Goal: Navigation & Orientation: Find specific page/section

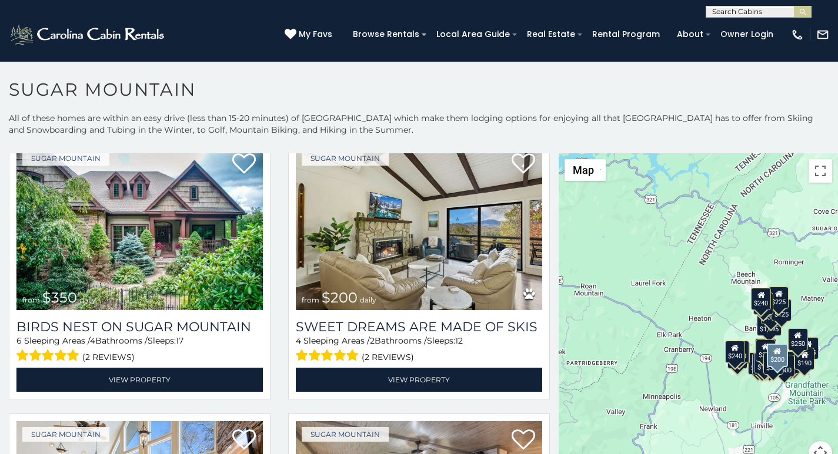
scroll to position [367, 0]
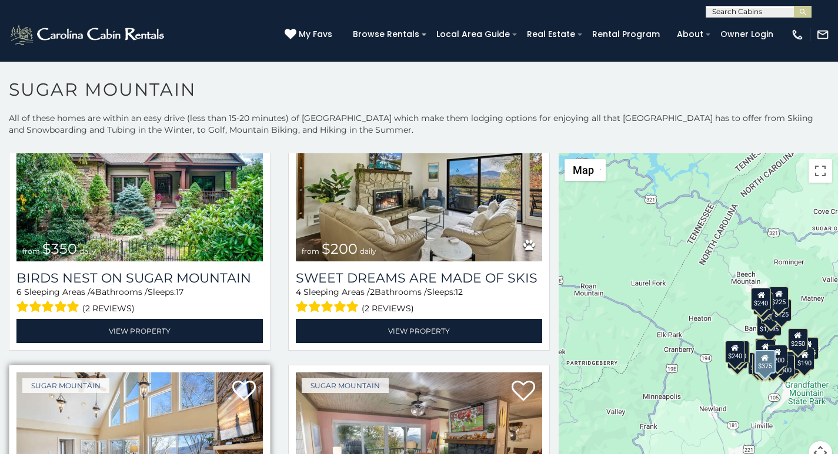
click at [65, 445] on img at bounding box center [139, 455] width 246 height 165
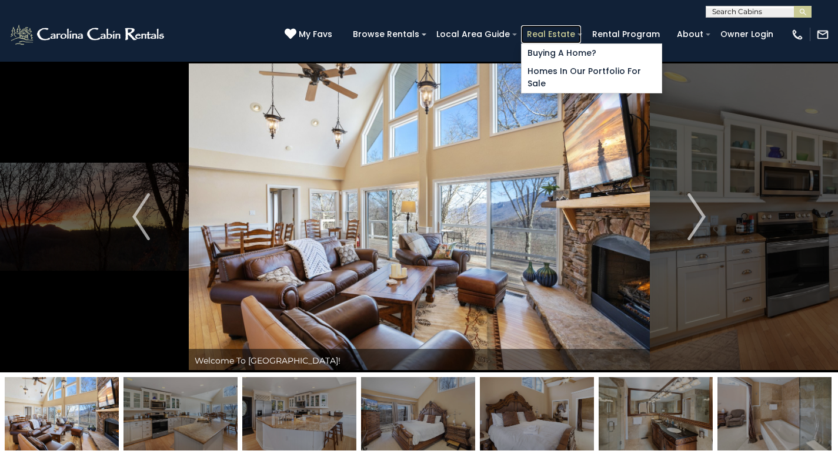
click at [573, 29] on link "Real Estate" at bounding box center [551, 34] width 60 height 18
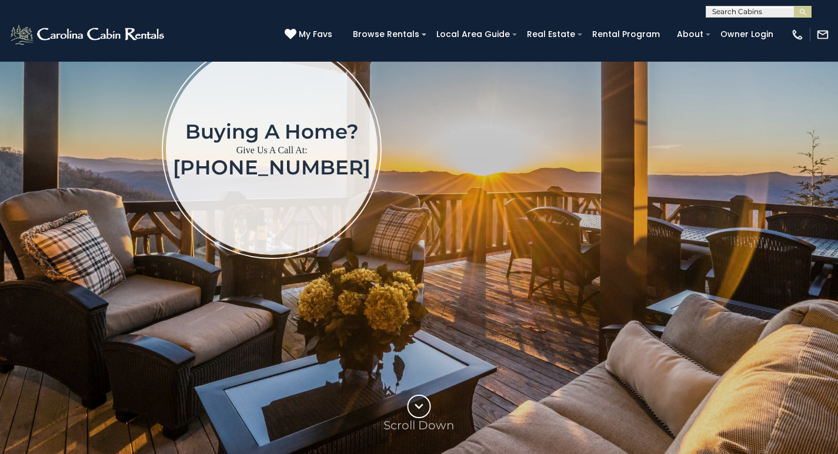
scroll to position [220, 0]
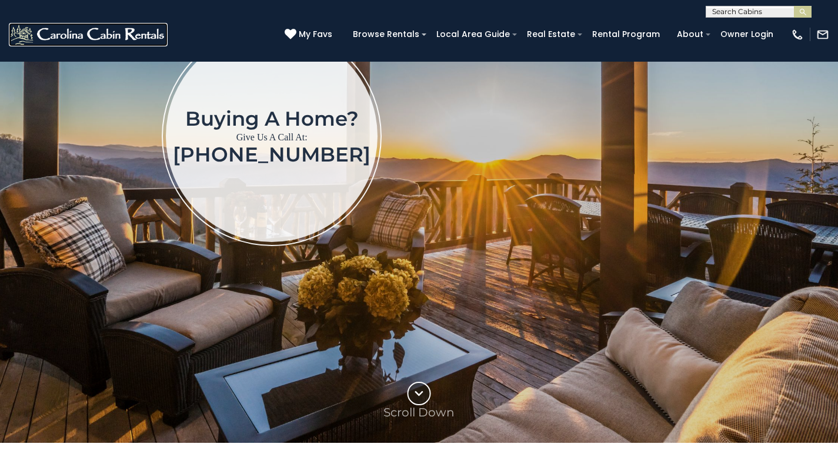
click at [96, 43] on link at bounding box center [88, 35] width 159 height 24
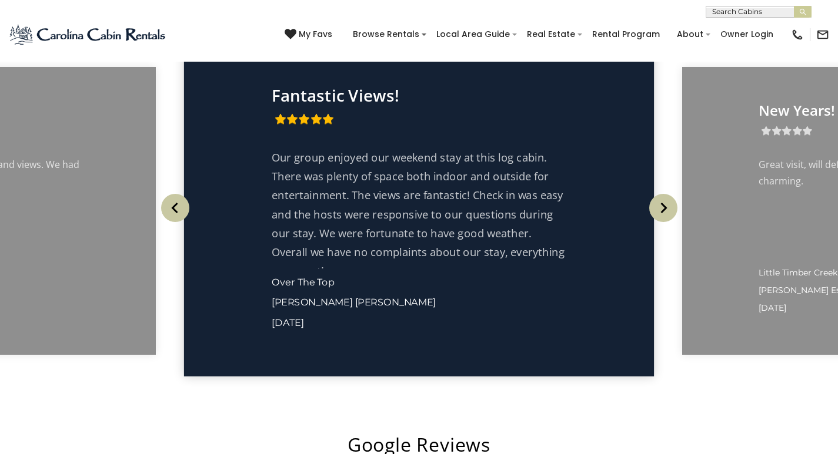
scroll to position [2033, 0]
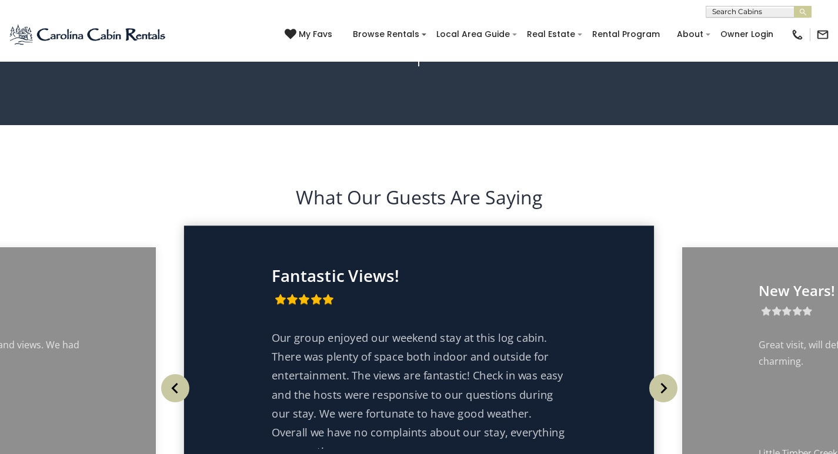
scroll to position [1911, 0]
